Goal: Obtain resource: Obtain resource

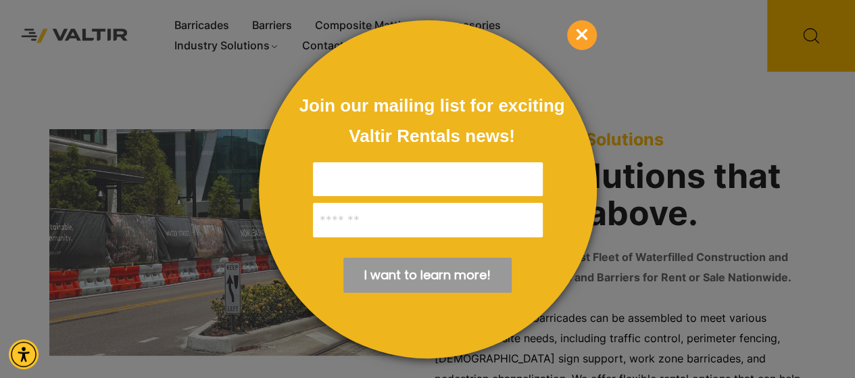
click at [578, 32] on span "×" at bounding box center [582, 35] width 30 height 30
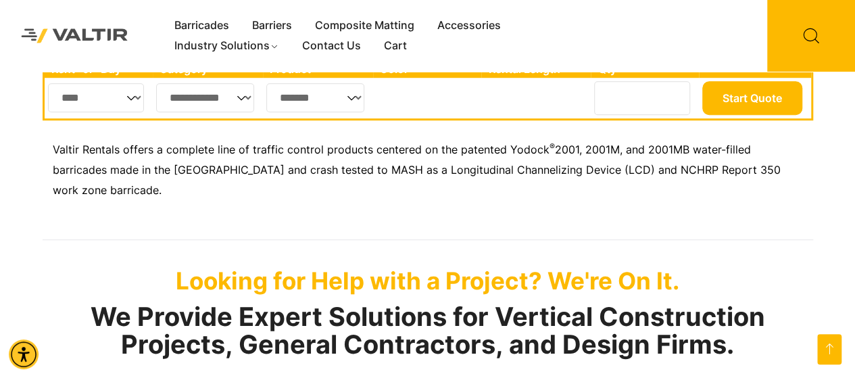
scroll to position [247, 0]
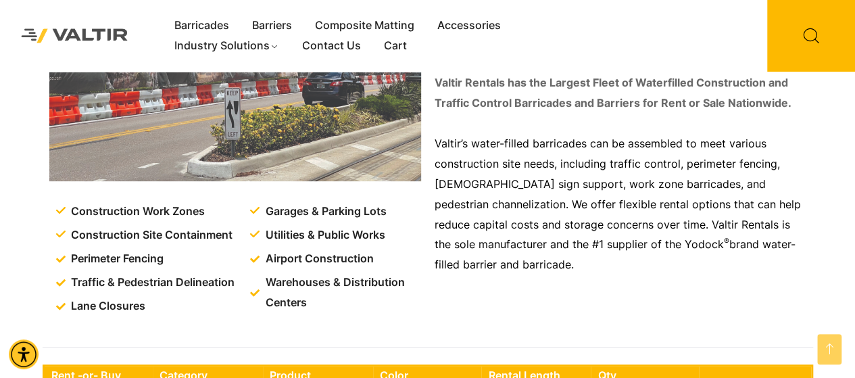
scroll to position [169, 0]
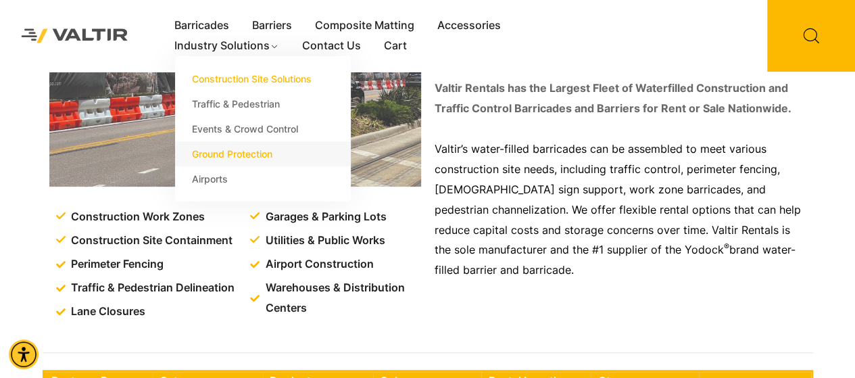
click at [250, 161] on link "Ground Protection" at bounding box center [263, 153] width 176 height 25
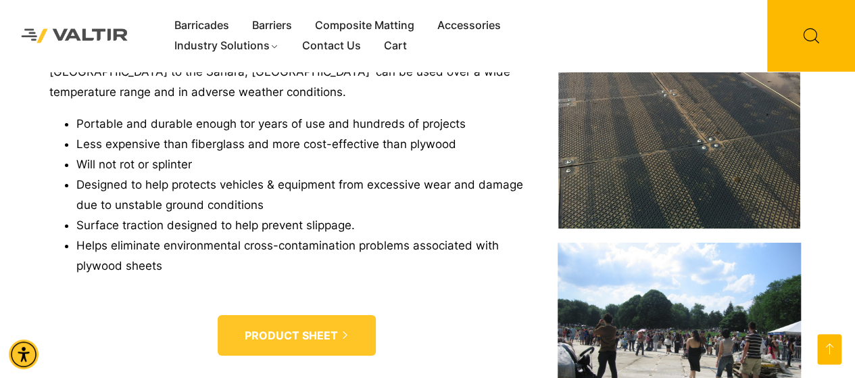
scroll to position [2230, 0]
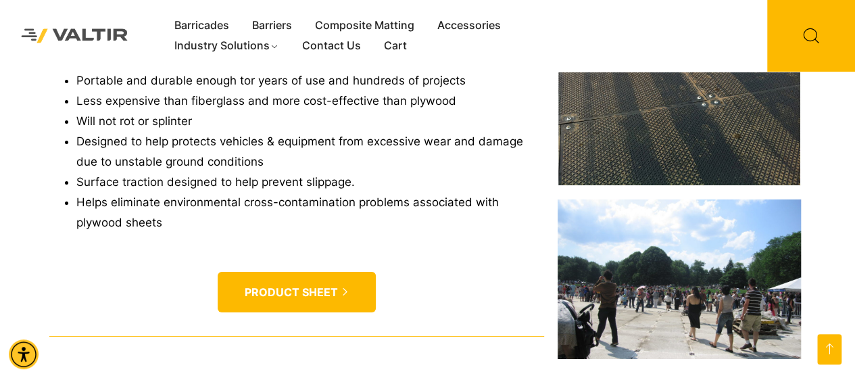
click at [299, 285] on span "PRODUCT SHEET" at bounding box center [291, 292] width 93 height 14
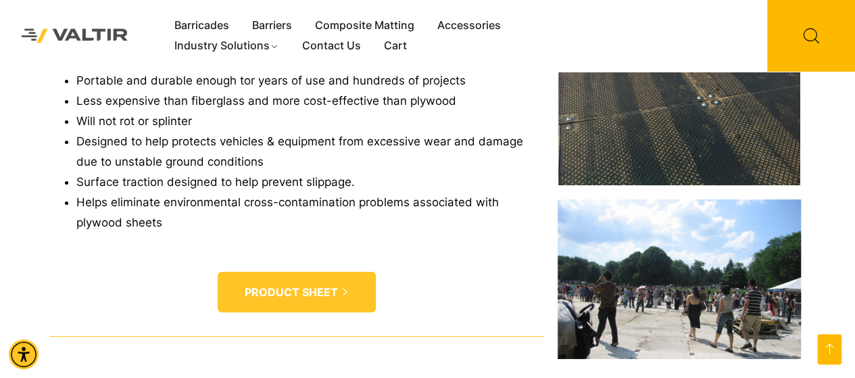
scroll to position [1982, 0]
